Goal: Information Seeking & Learning: Learn about a topic

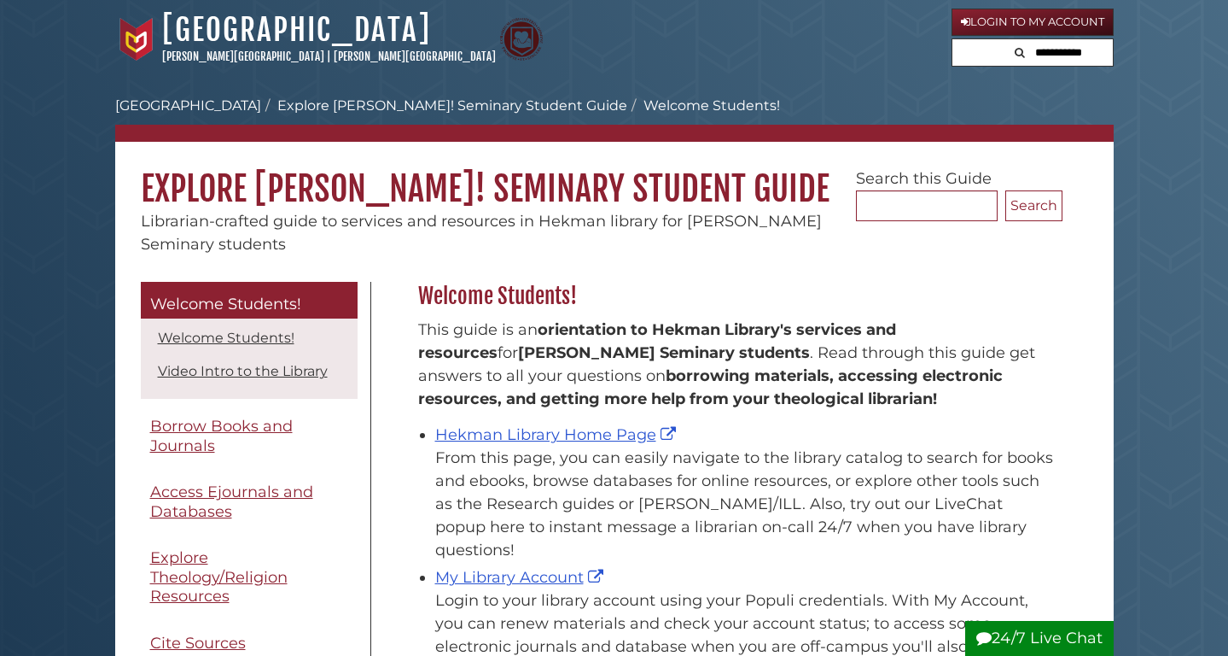
scroll to position [252, 653]
click at [563, 428] on link "Hekman Library Home Page" at bounding box center [557, 434] width 245 height 19
click at [526, 434] on link "Hekman Library Home Page" at bounding box center [557, 434] width 245 height 19
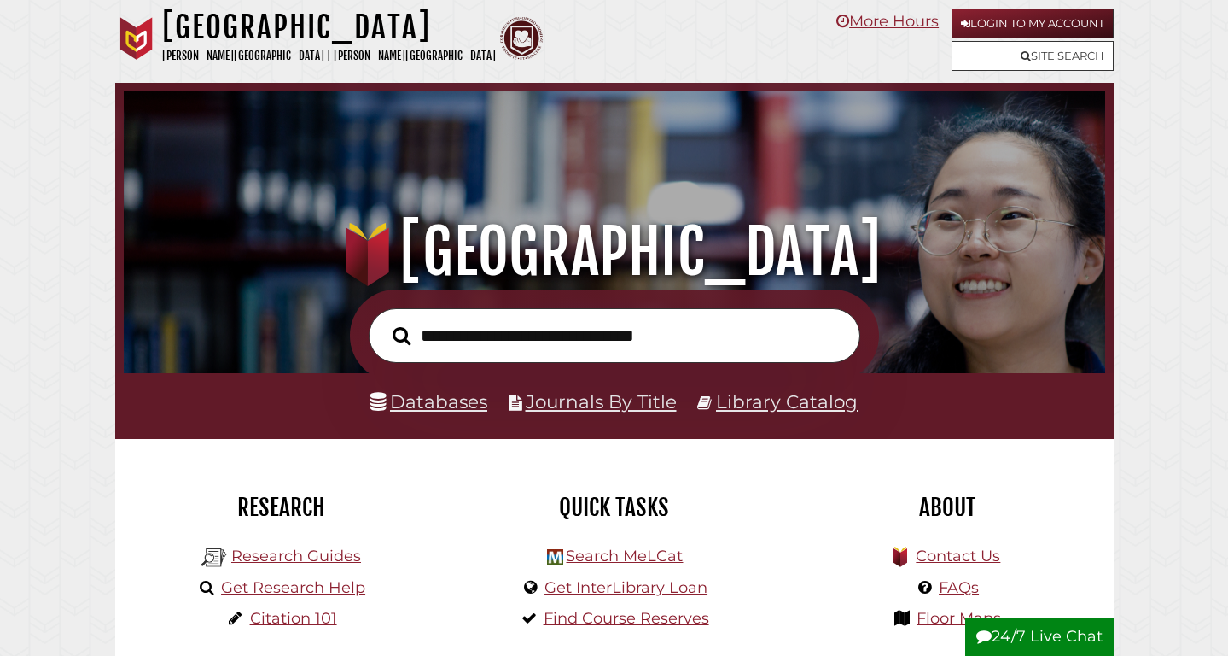
scroll to position [324, 973]
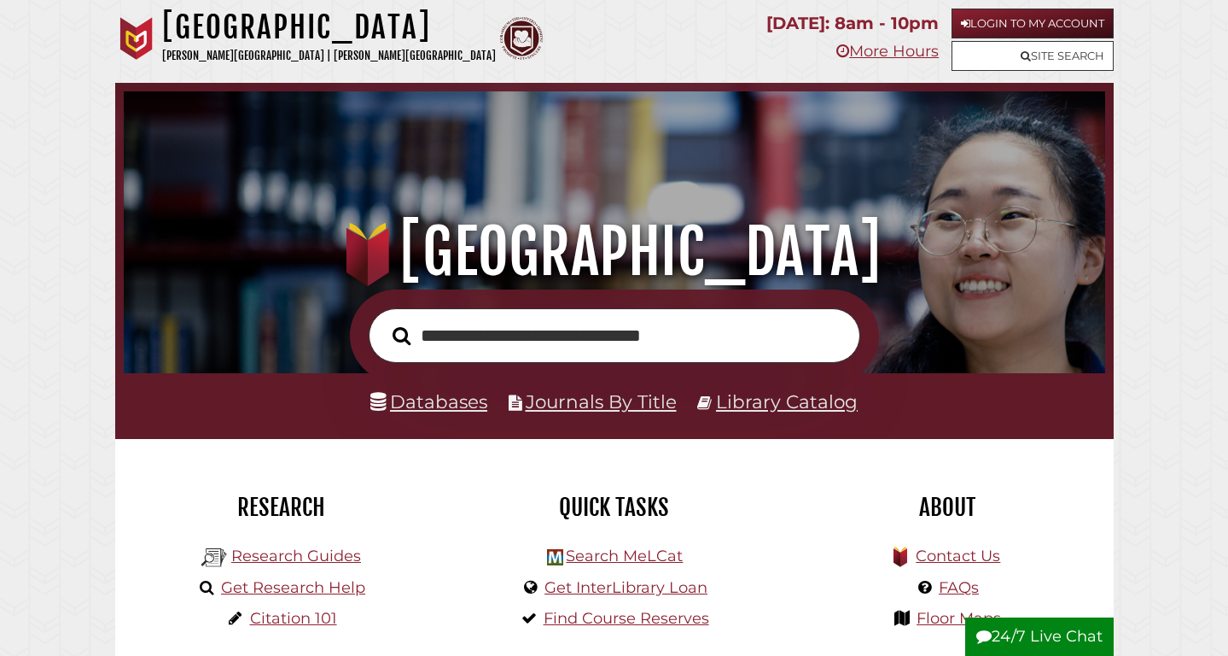
type input "**********"
click at [401, 335] on button "Search" at bounding box center [401, 336] width 35 height 28
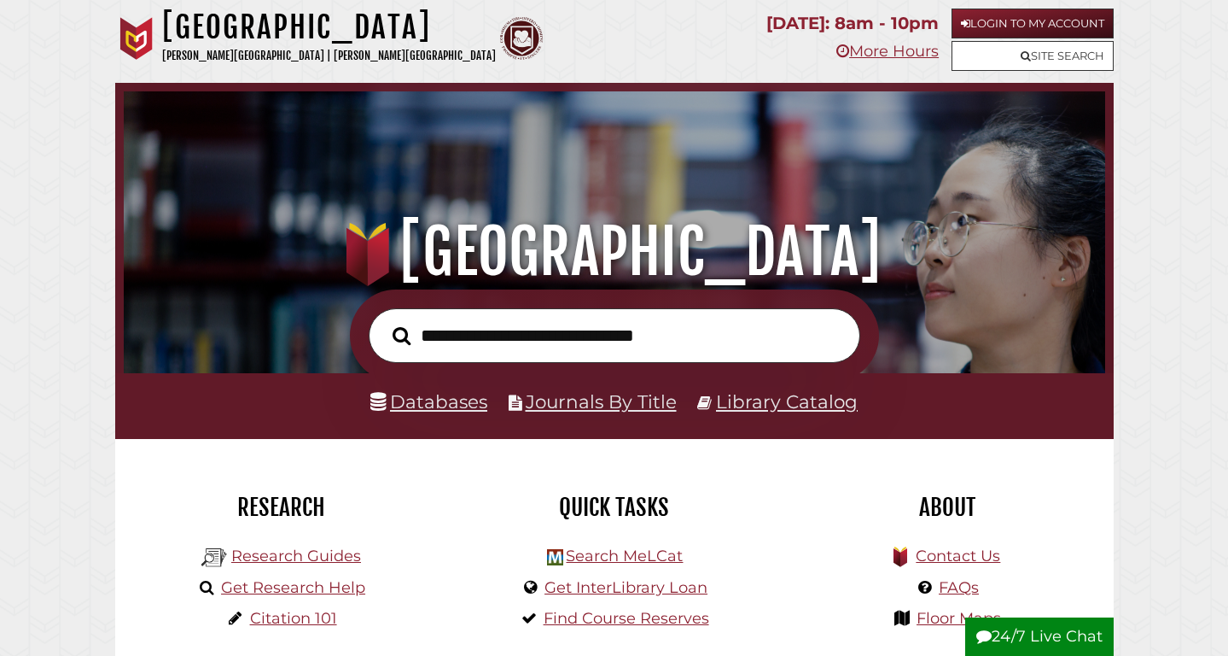
scroll to position [324, 973]
click at [602, 336] on input "text" at bounding box center [615, 335] width 492 height 55
type input "**********"
click at [401, 335] on button "Search" at bounding box center [401, 336] width 35 height 28
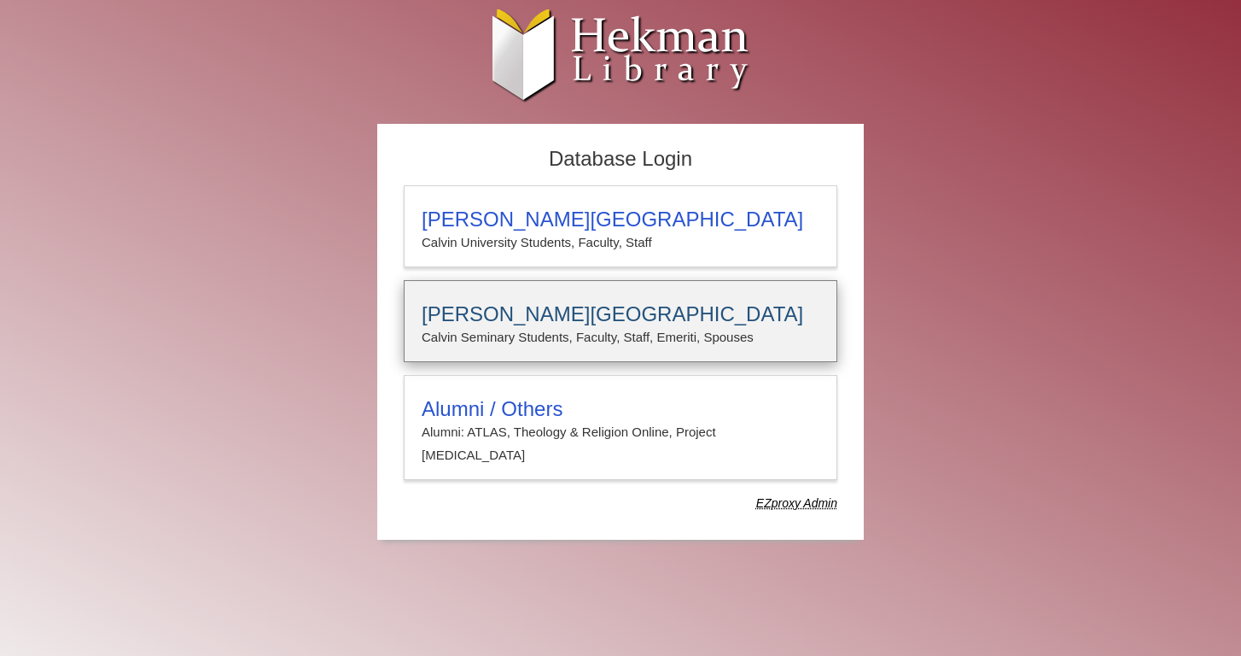
click at [615, 341] on p "Calvin Seminary Students, Faculty, Staff, Emeriti, Spouses" at bounding box center [621, 337] width 398 height 22
